Goal: Navigation & Orientation: Find specific page/section

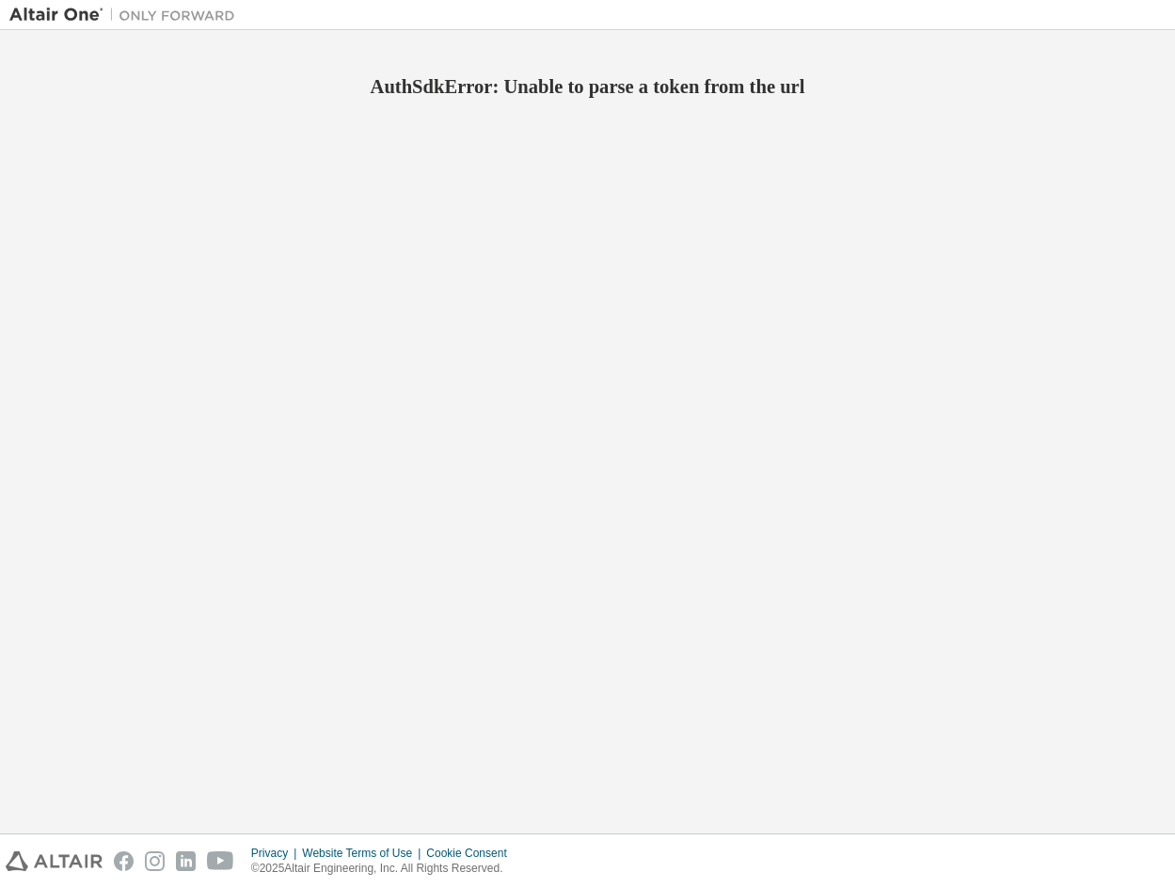
click at [350, 226] on div "AuthSdkError: Unable to parse a token from the url" at bounding box center [587, 432] width 1156 height 785
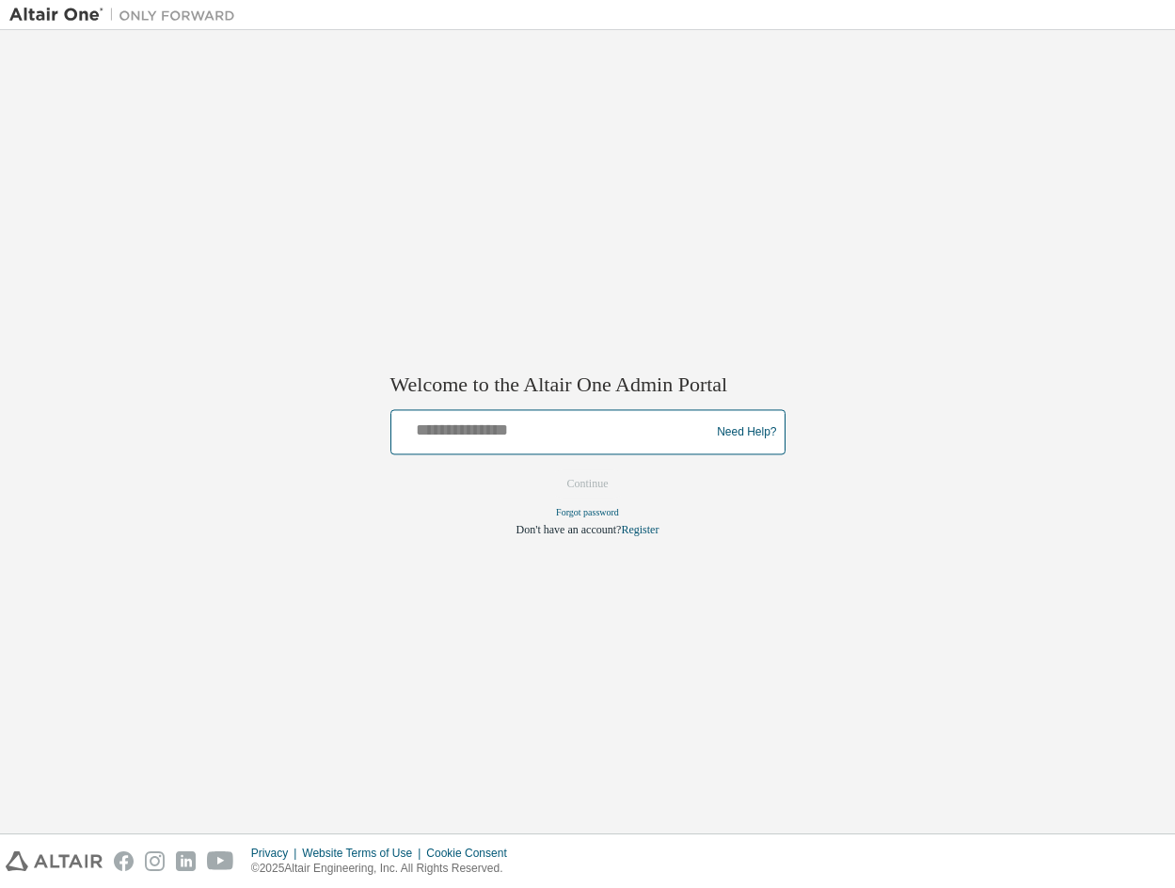
click at [541, 442] on input "text" at bounding box center [553, 428] width 309 height 27
type input "**********"
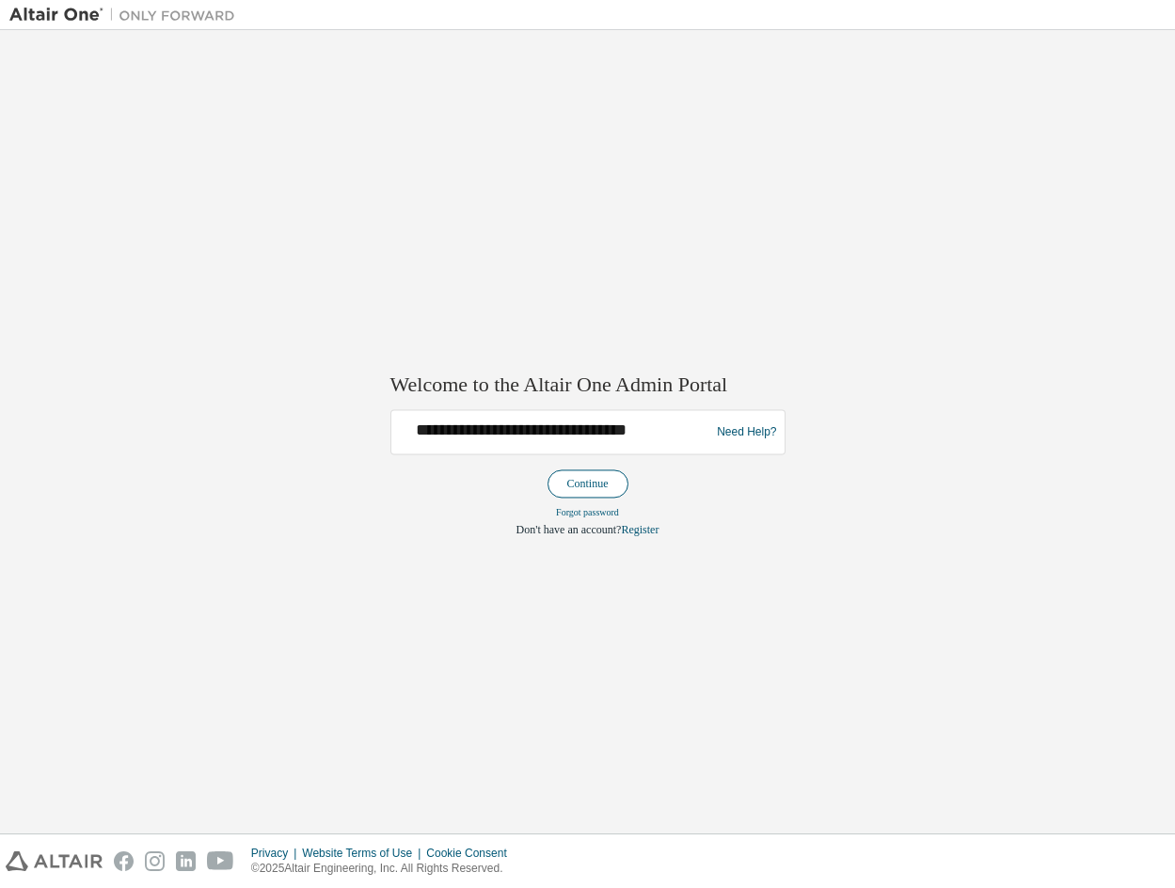
click at [582, 498] on button "Continue" at bounding box center [587, 484] width 81 height 28
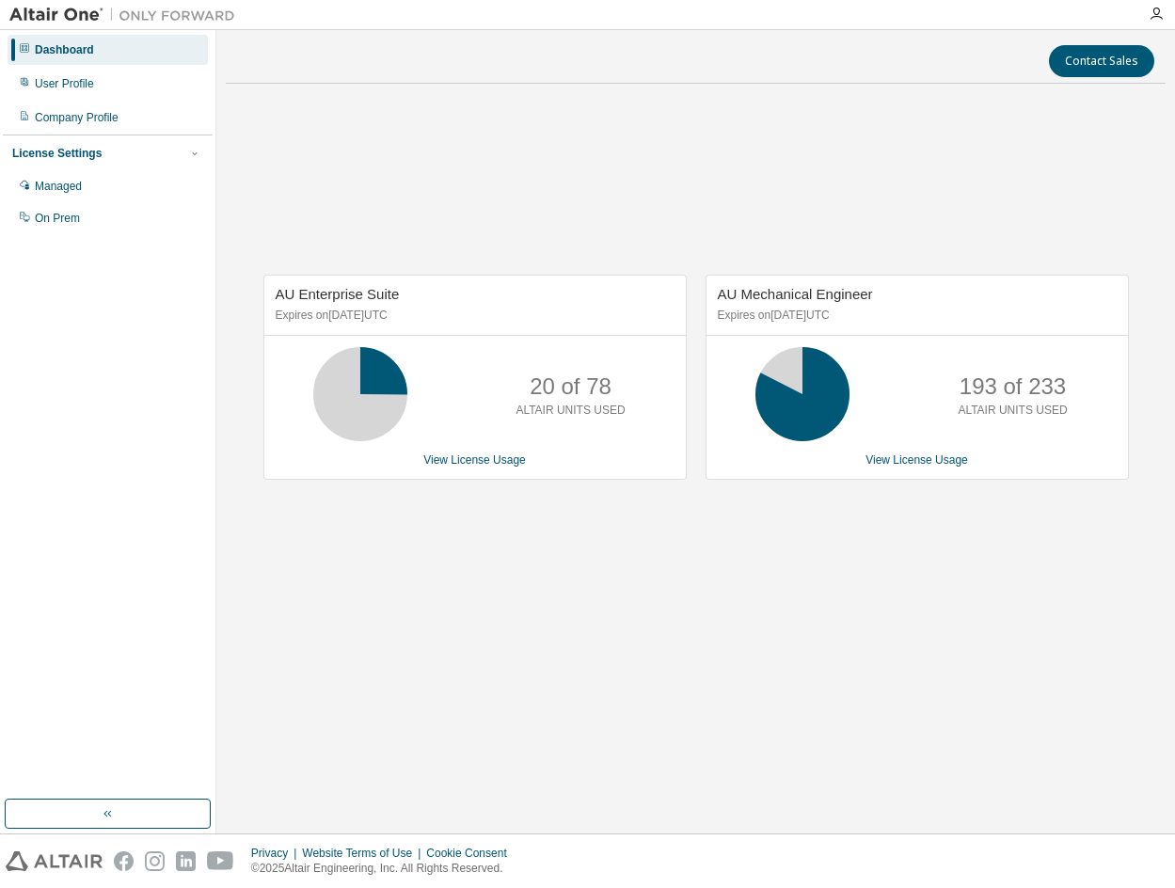
click at [17, 47] on div "Dashboard" at bounding box center [108, 50] width 200 height 30
click at [347, 66] on div "Contact Sales" at bounding box center [695, 61] width 917 height 32
click at [87, 87] on div "User Profile" at bounding box center [64, 83] width 59 height 15
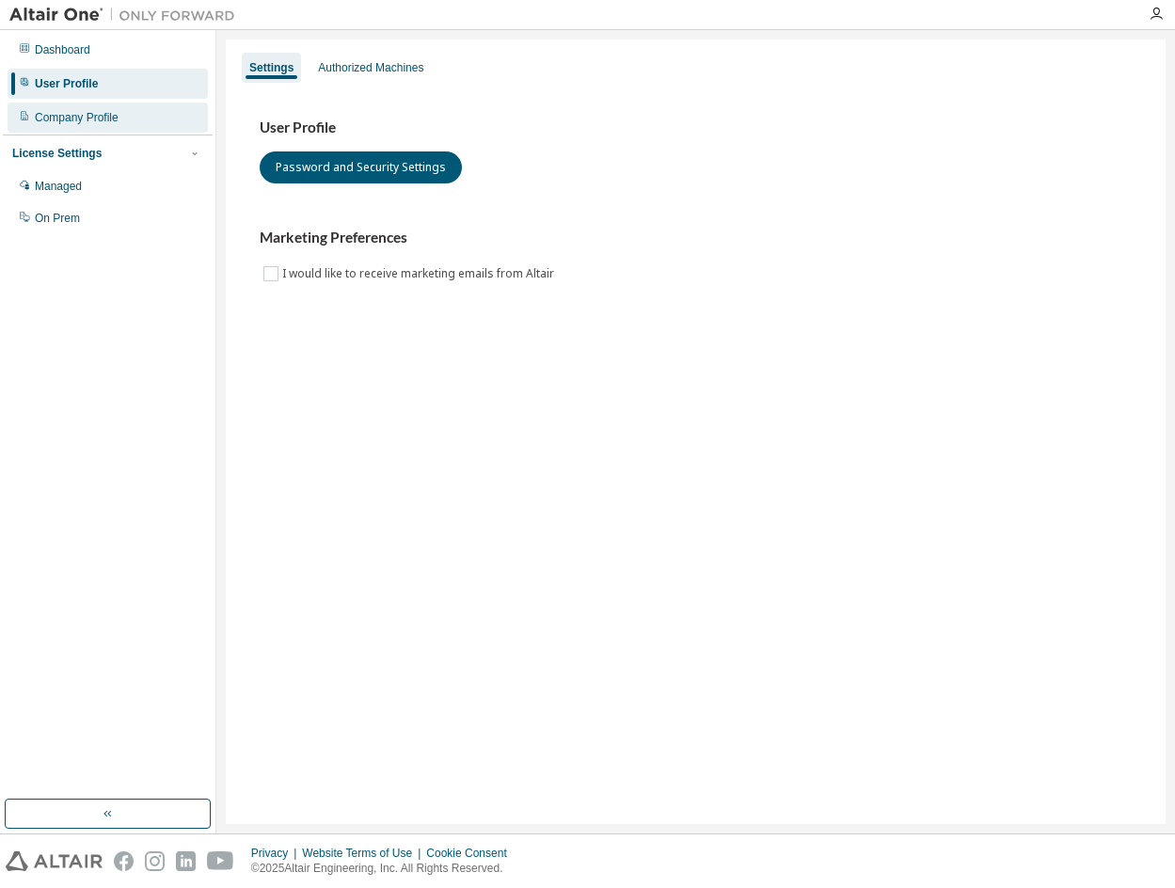
click at [85, 115] on div "Company Profile" at bounding box center [77, 117] width 84 height 15
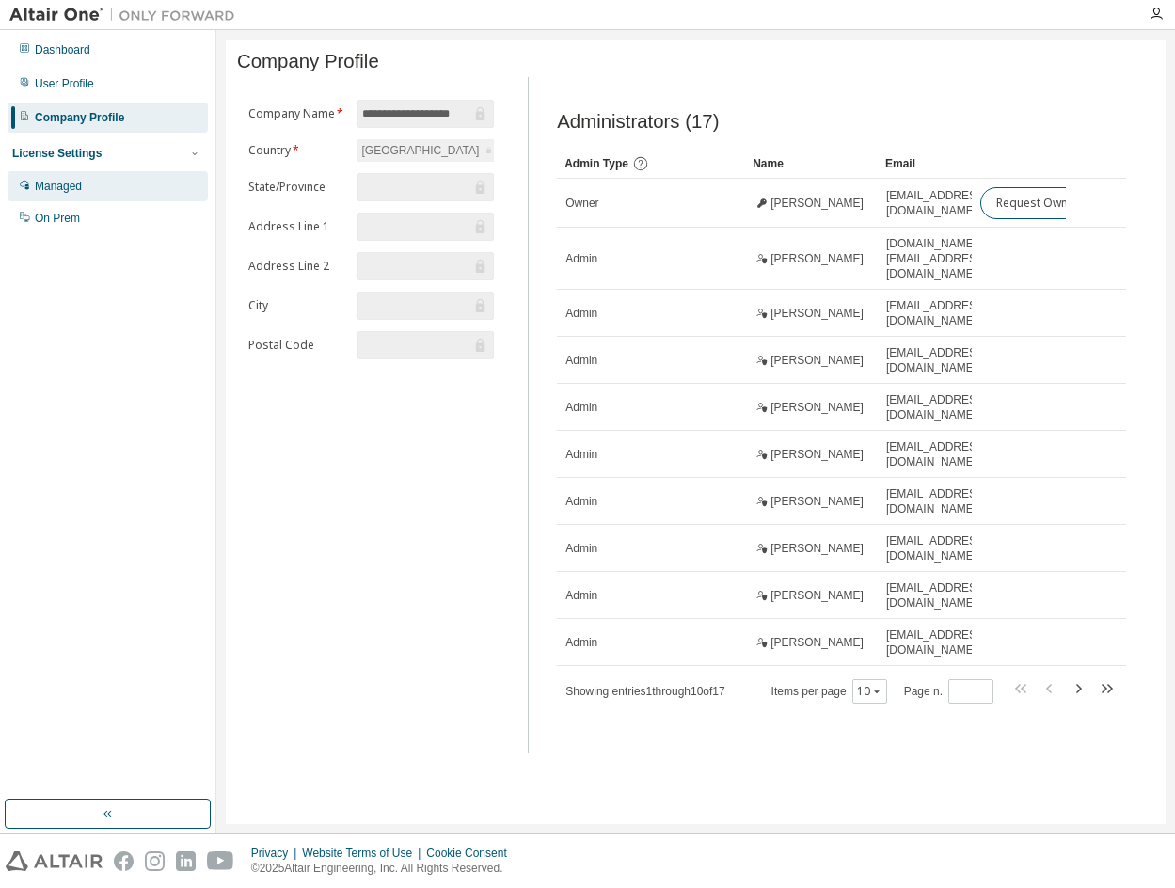
click at [75, 183] on div "Managed" at bounding box center [58, 186] width 47 height 15
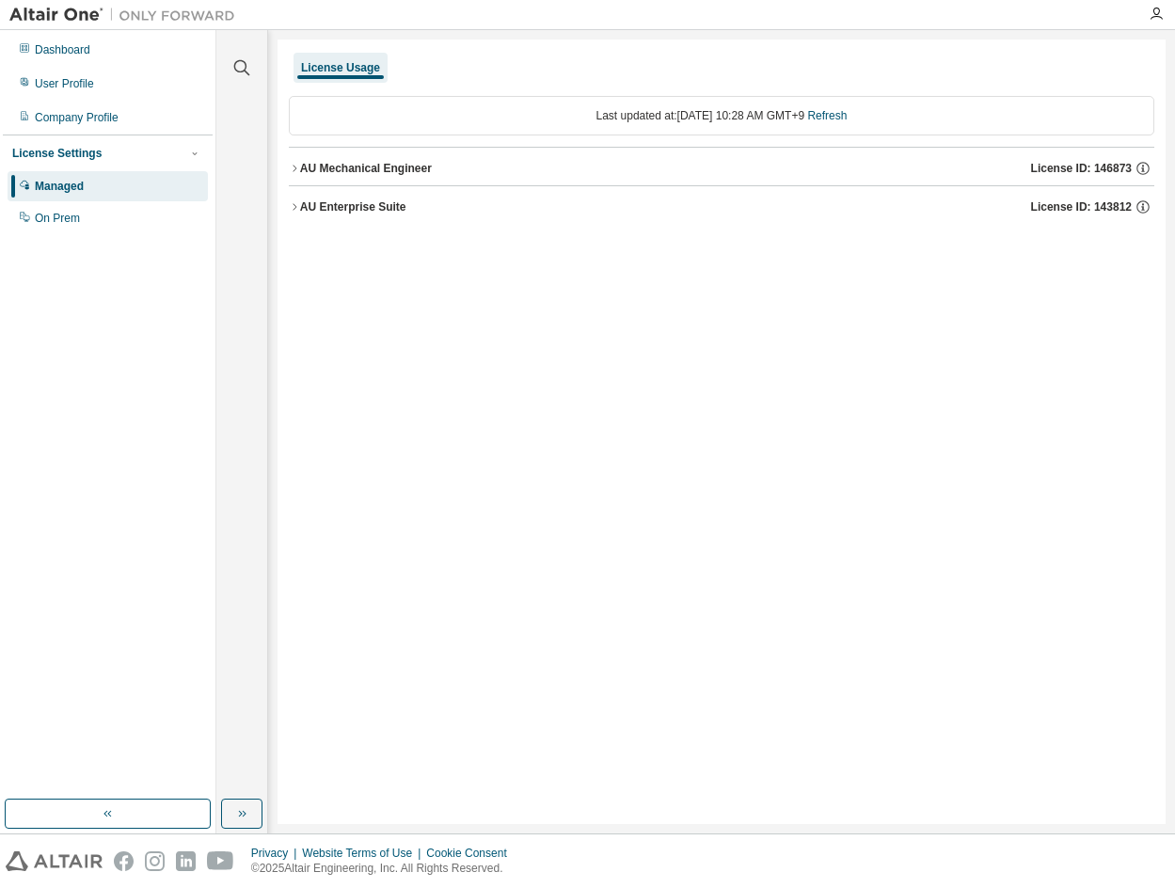
click at [293, 170] on icon "button" at bounding box center [294, 168] width 11 height 11
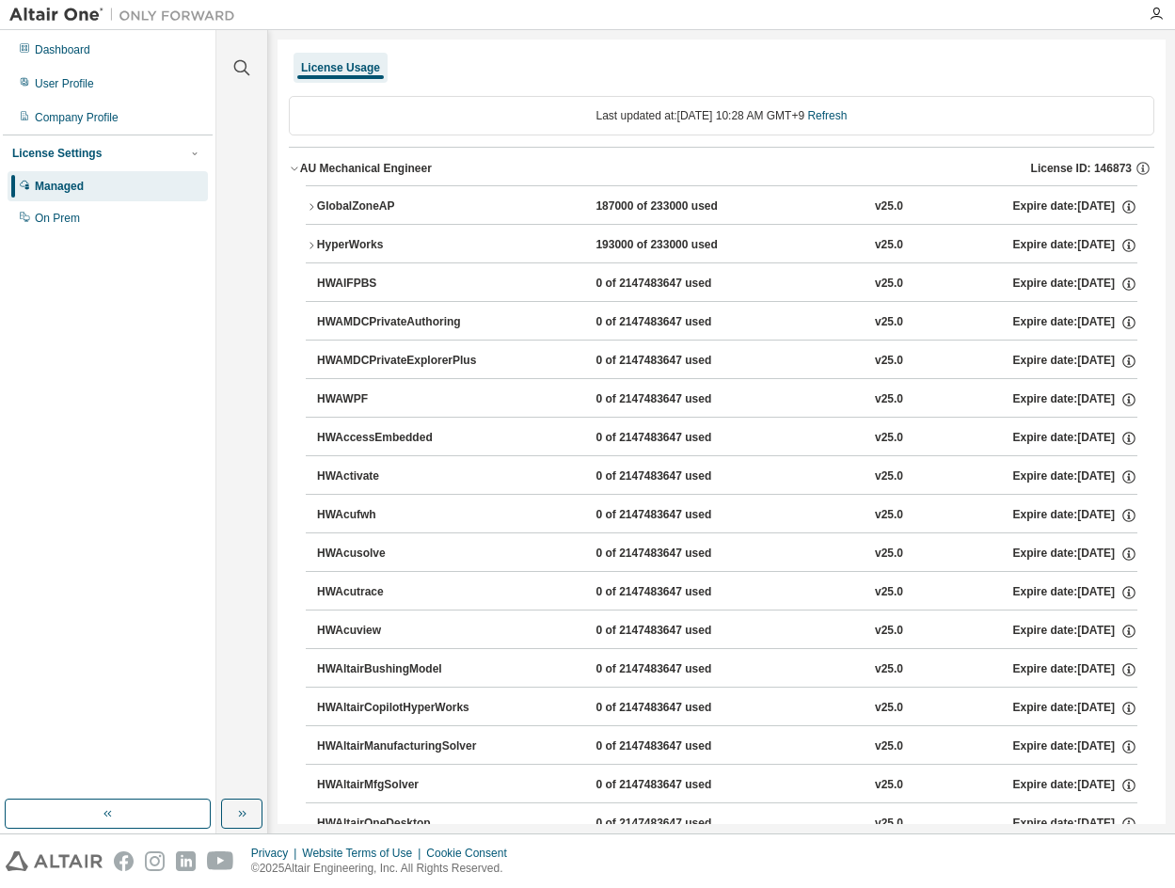
click at [295, 171] on icon "button" at bounding box center [294, 168] width 11 height 11
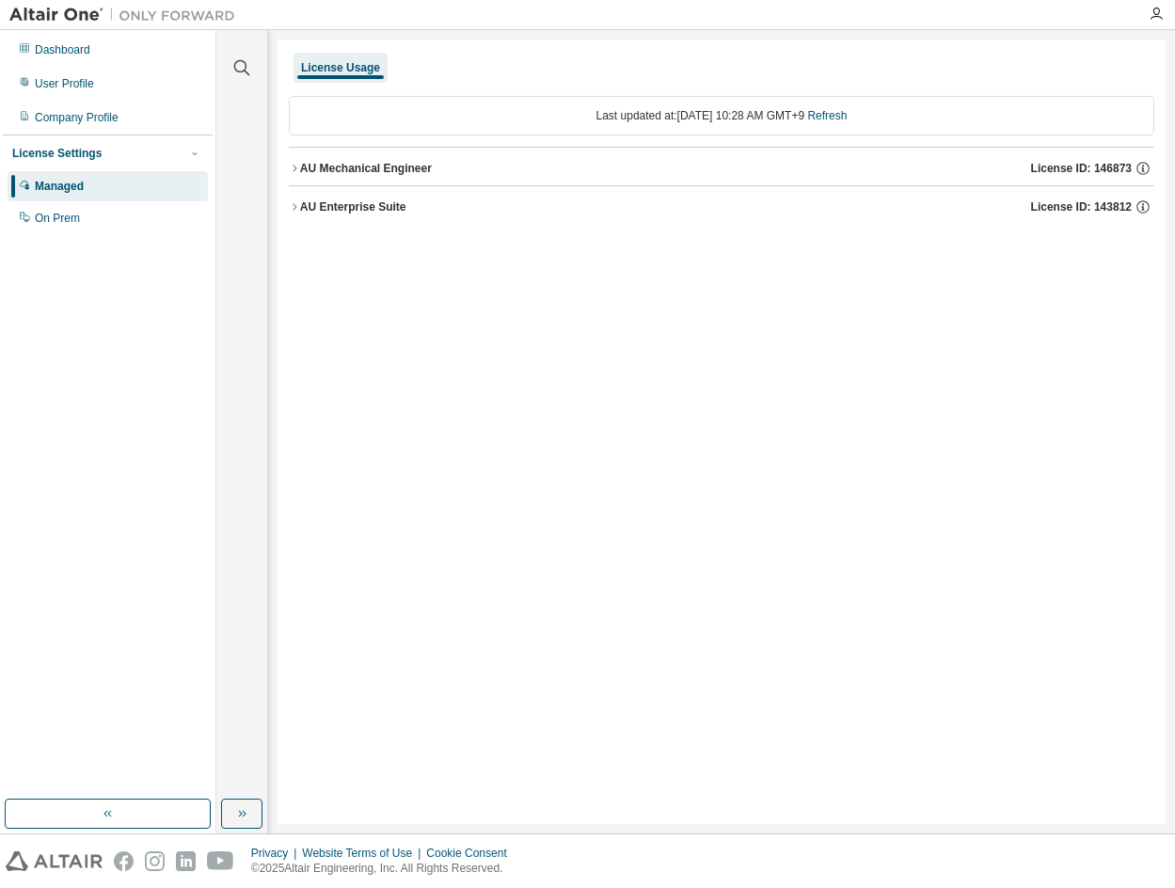
click at [295, 198] on button "AU Enterprise Suite License ID: 143812" at bounding box center [721, 206] width 865 height 41
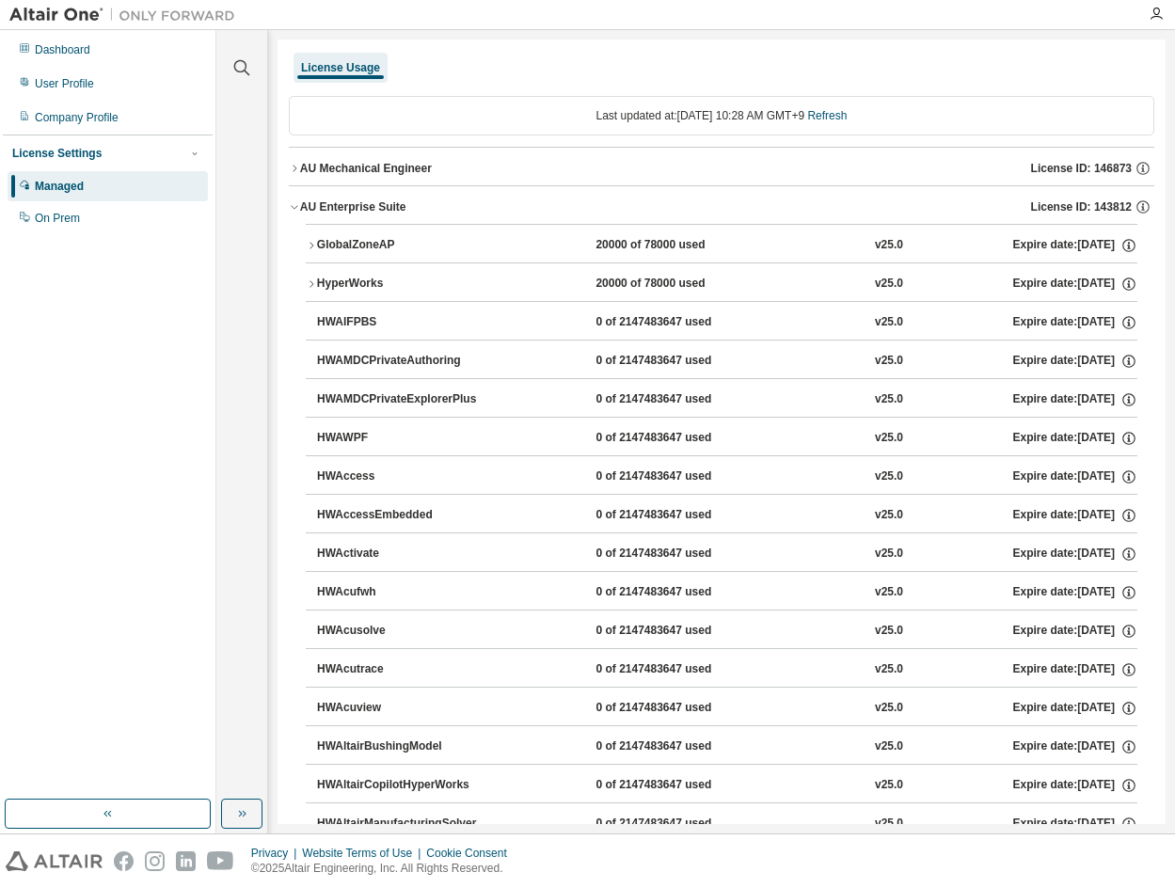
click at [292, 207] on icon "button" at bounding box center [294, 206] width 11 height 11
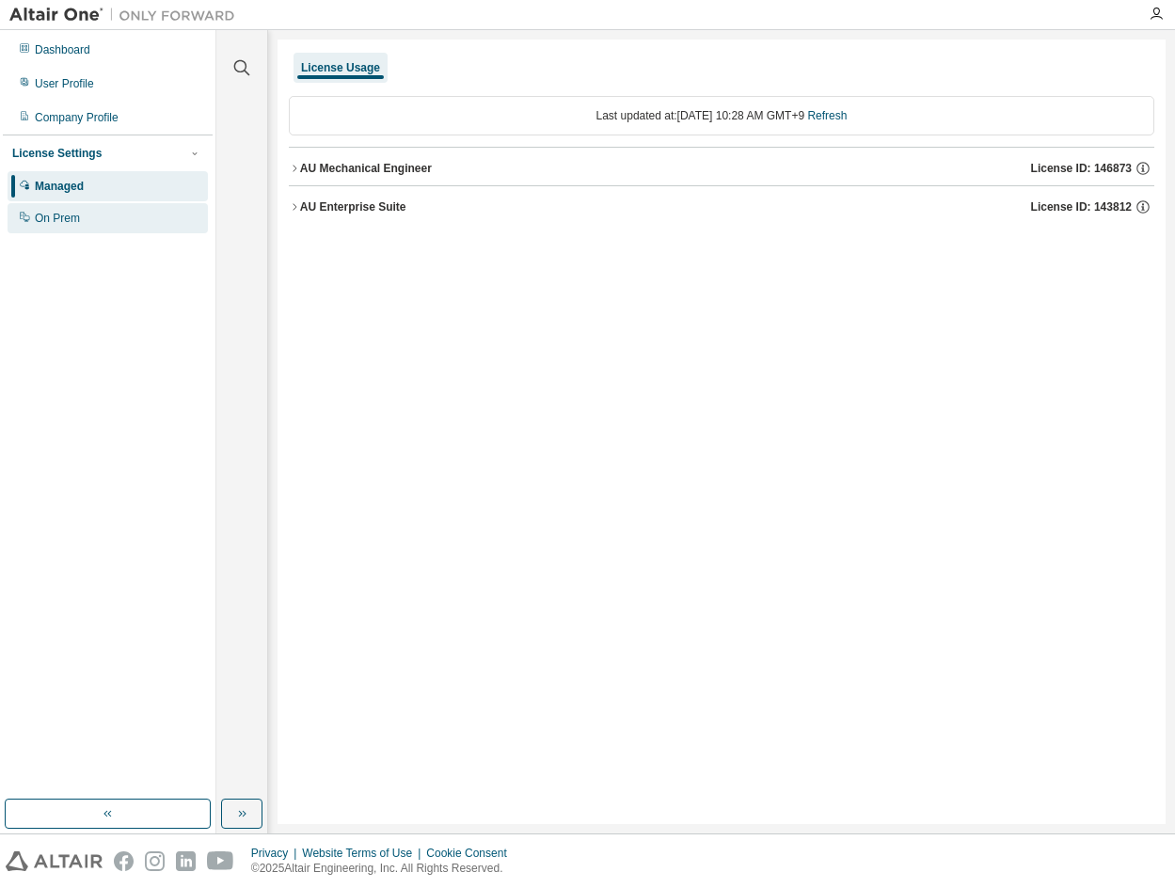
click at [88, 213] on div "On Prem" at bounding box center [108, 218] width 200 height 30
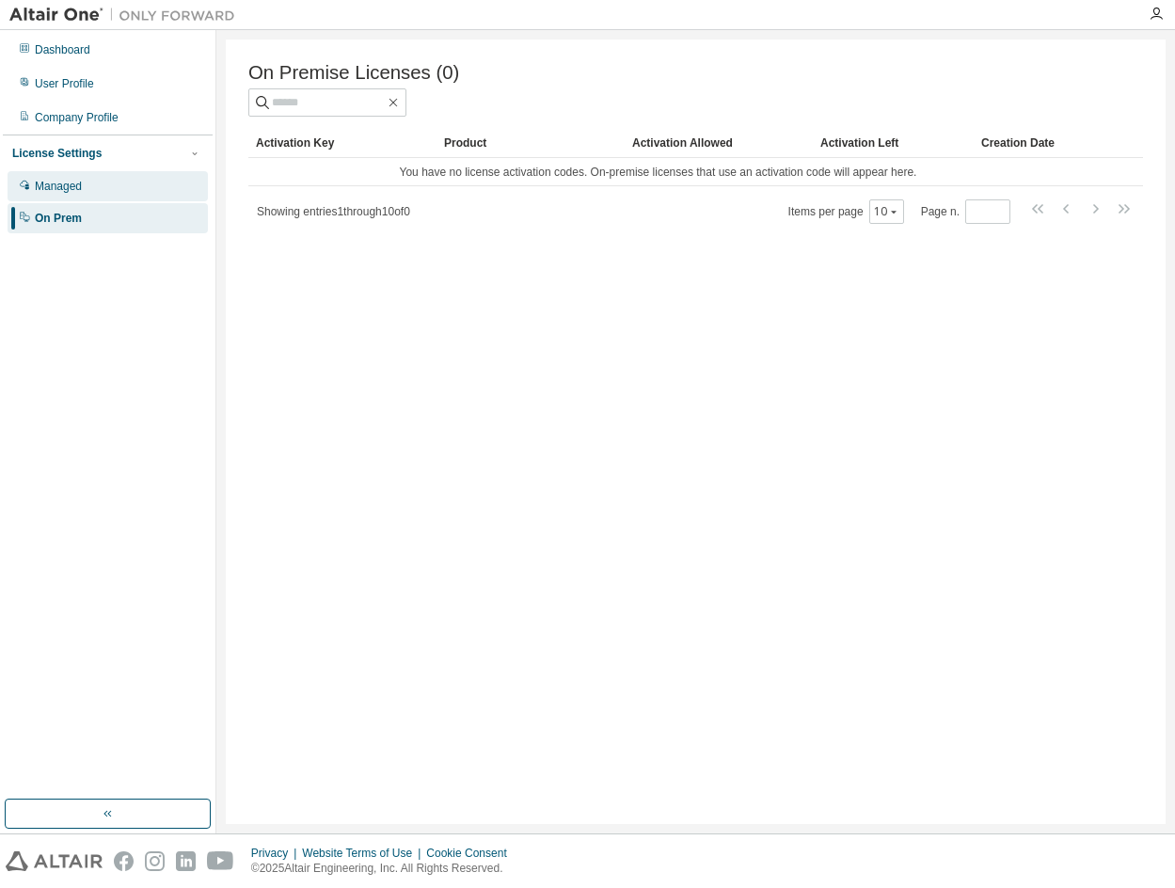
click at [83, 178] on div "Managed" at bounding box center [108, 186] width 200 height 30
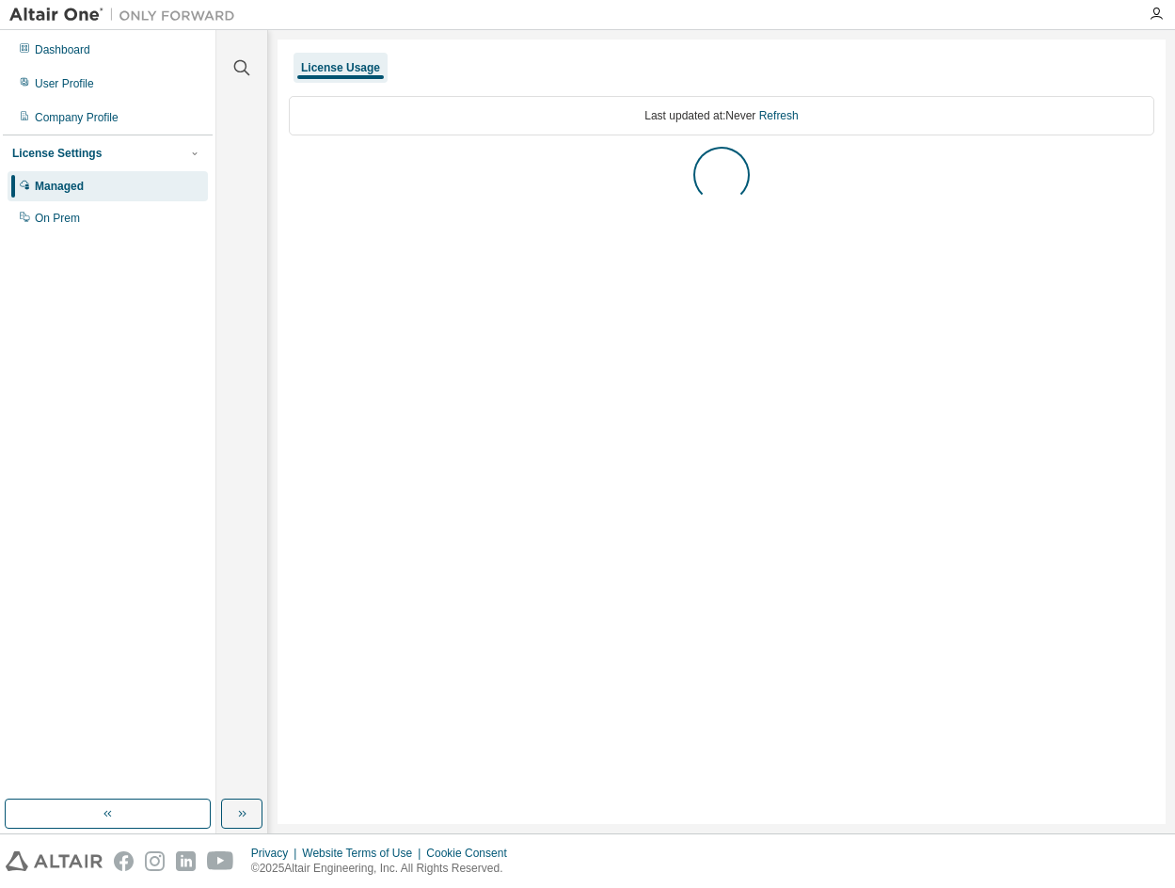
click at [82, 153] on div "License Settings" at bounding box center [56, 153] width 89 height 15
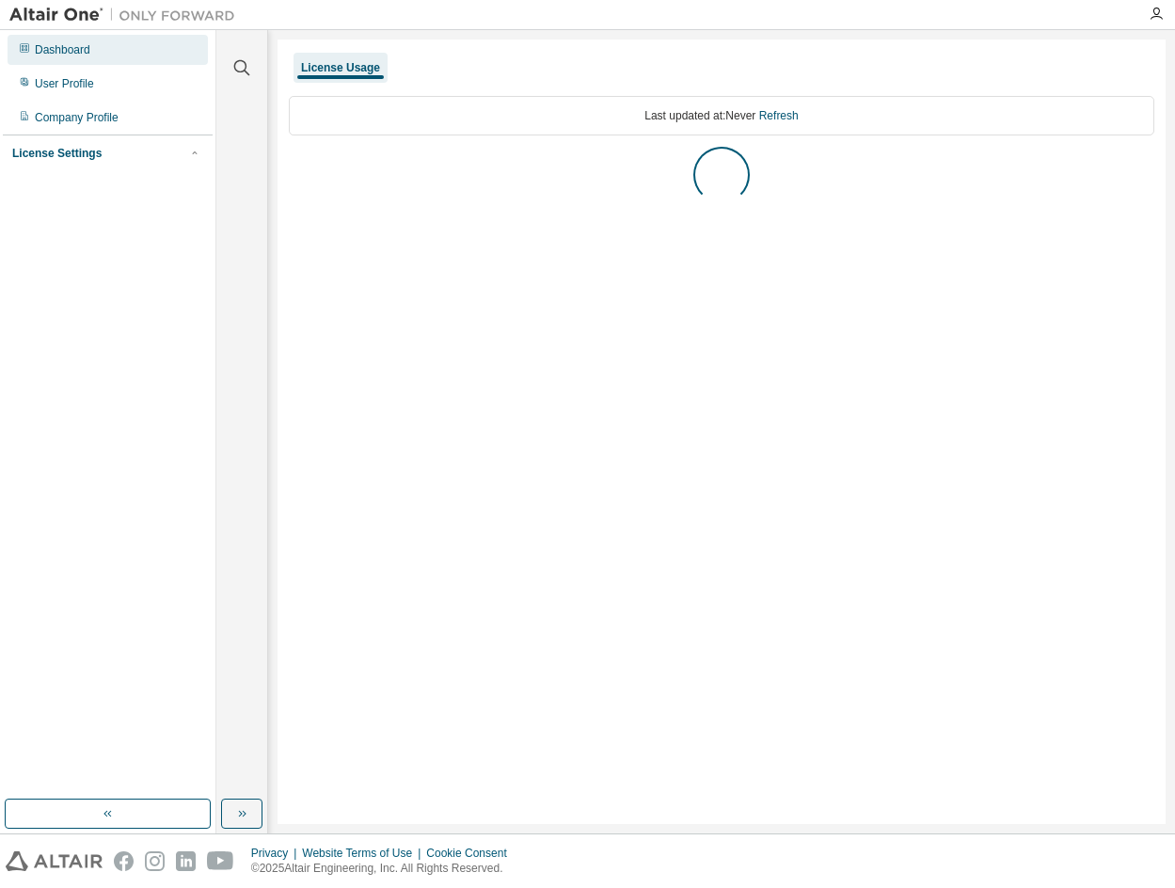
click at [65, 54] on div "Dashboard" at bounding box center [63, 49] width 56 height 15
